Goal: Task Accomplishment & Management: Complete application form

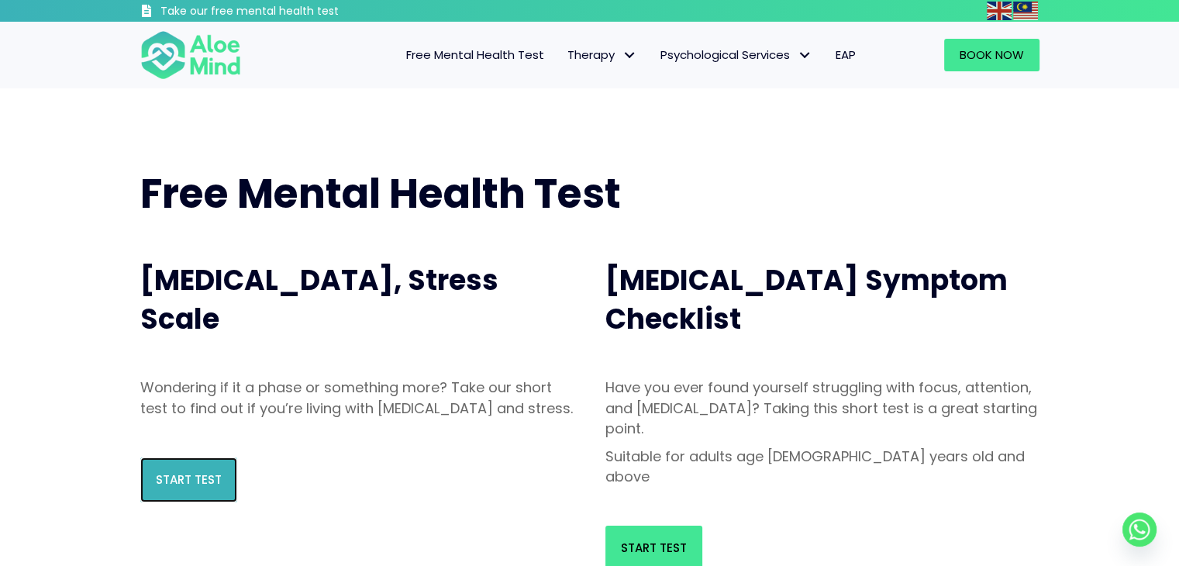
click at [145, 502] on link "Start Test" at bounding box center [188, 479] width 97 height 45
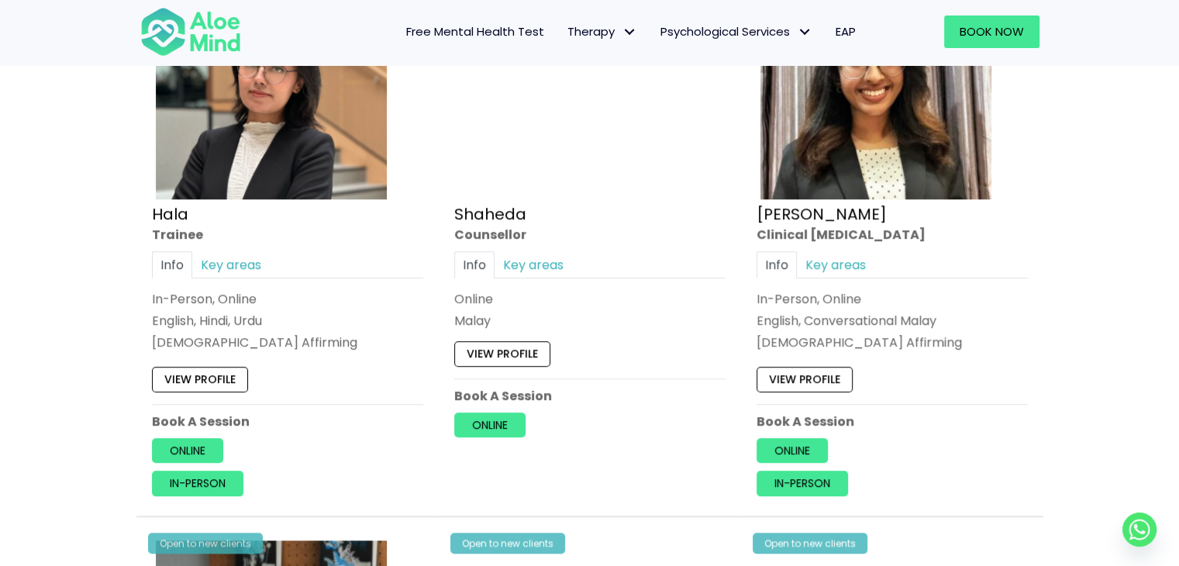
scroll to position [1475, 0]
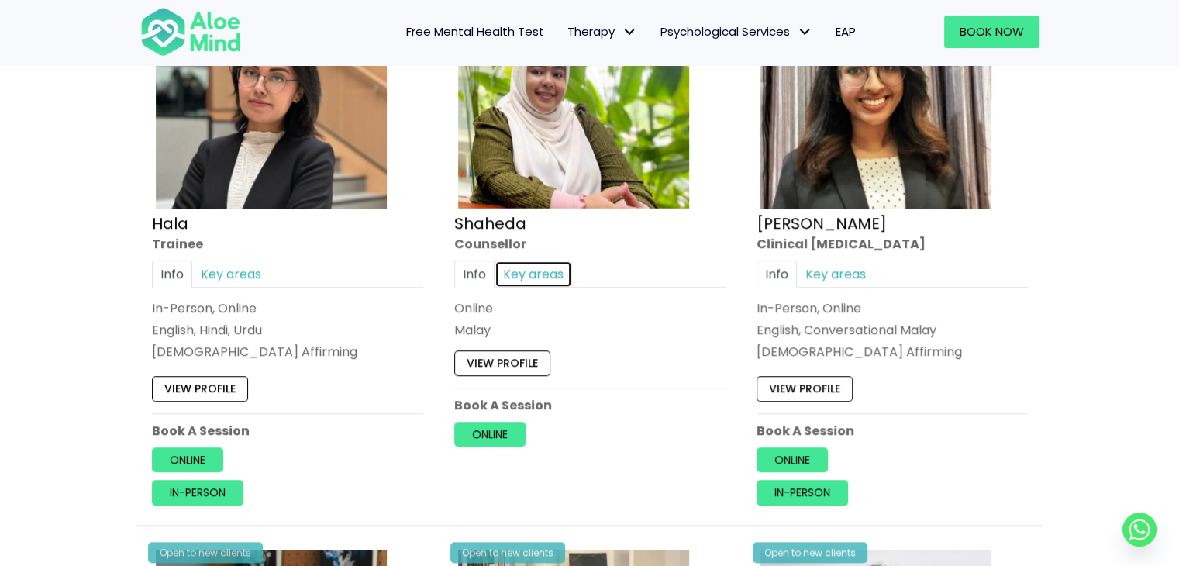
click at [545, 273] on link "Key areas" at bounding box center [534, 274] width 78 height 27
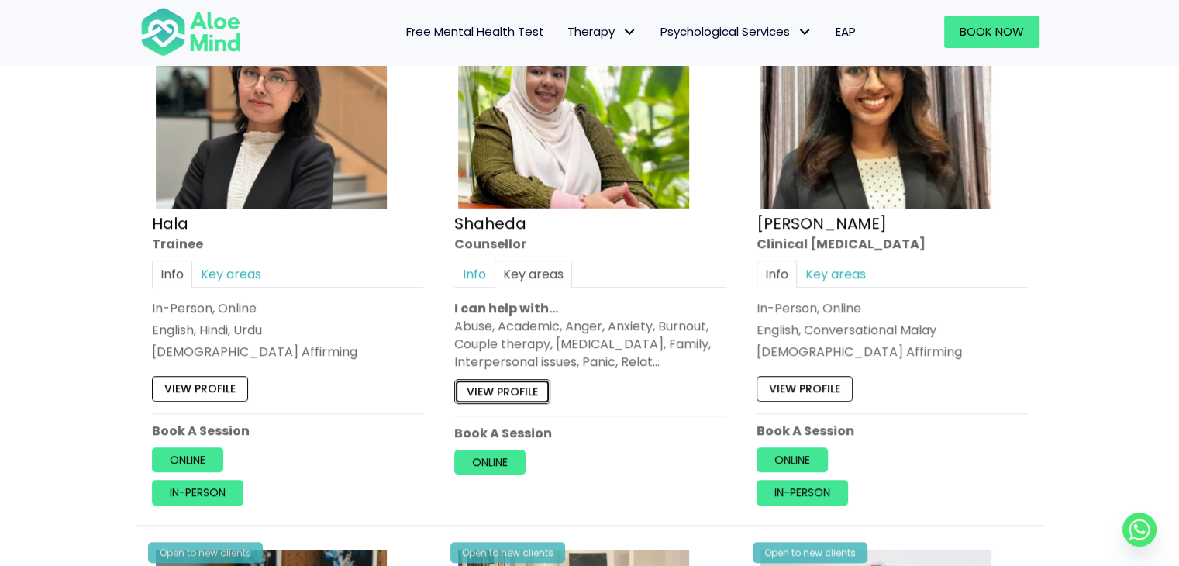
click at [533, 382] on link "View profile" at bounding box center [502, 391] width 96 height 25
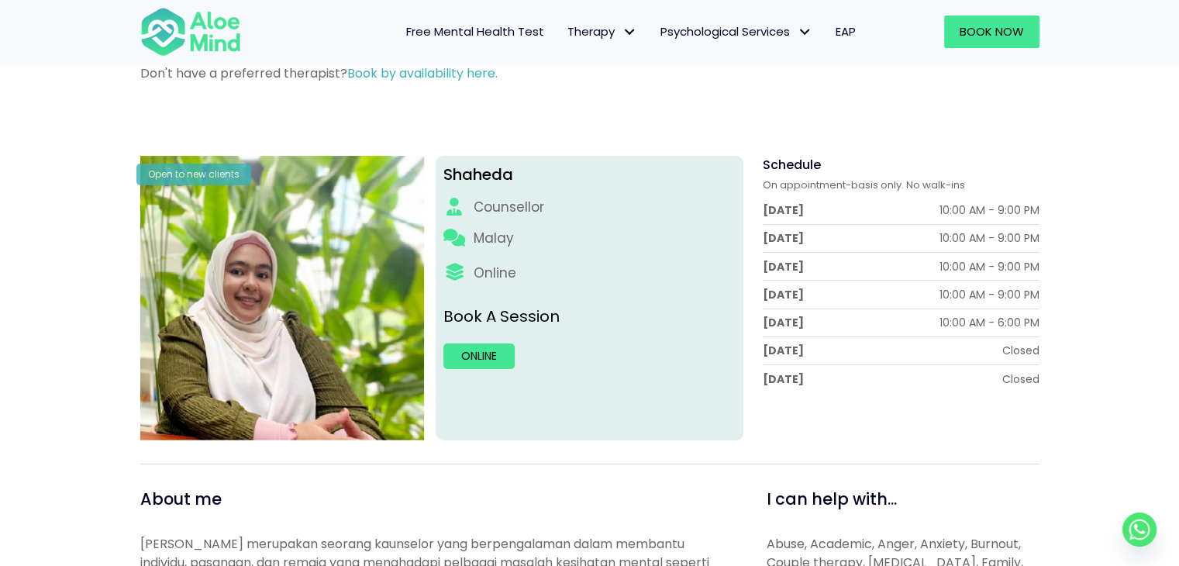
scroll to position [126, 0]
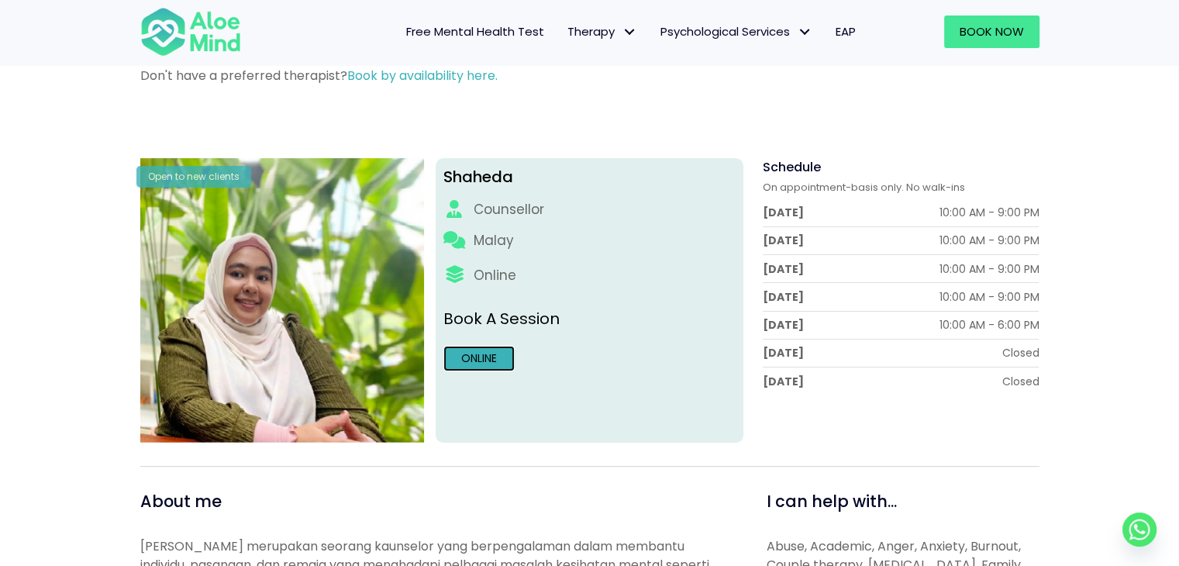
click at [480, 354] on link "Online" at bounding box center [479, 358] width 71 height 25
